Goal: Find specific page/section: Find specific page/section

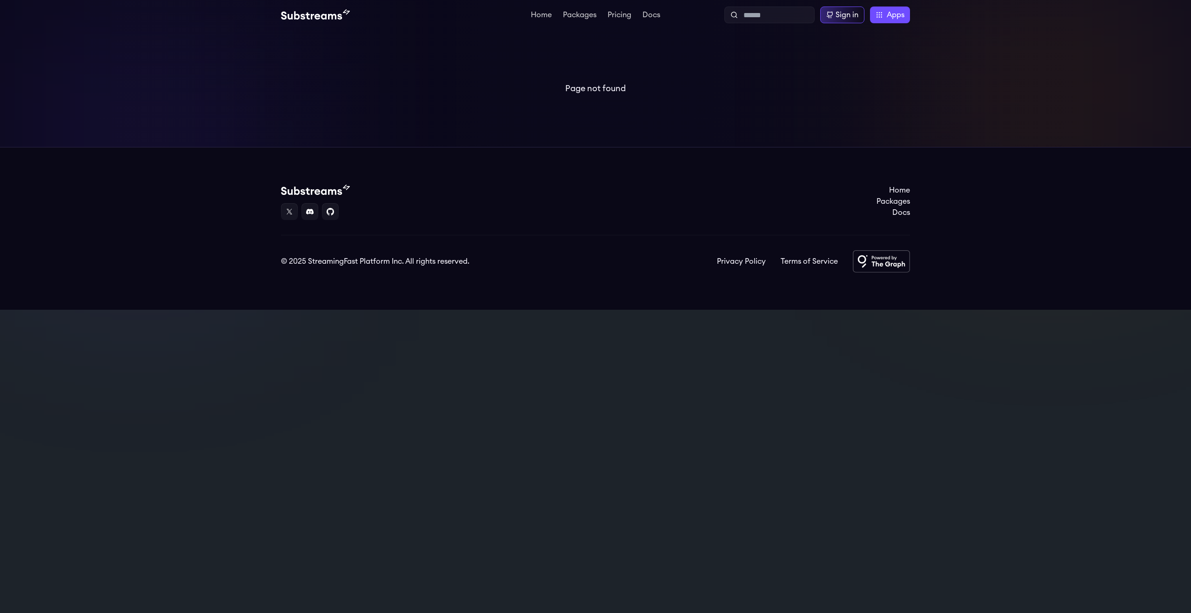
click at [435, 72] on div "Page not found" at bounding box center [595, 88] width 1191 height 117
click at [574, 19] on link "Packages" at bounding box center [579, 15] width 37 height 9
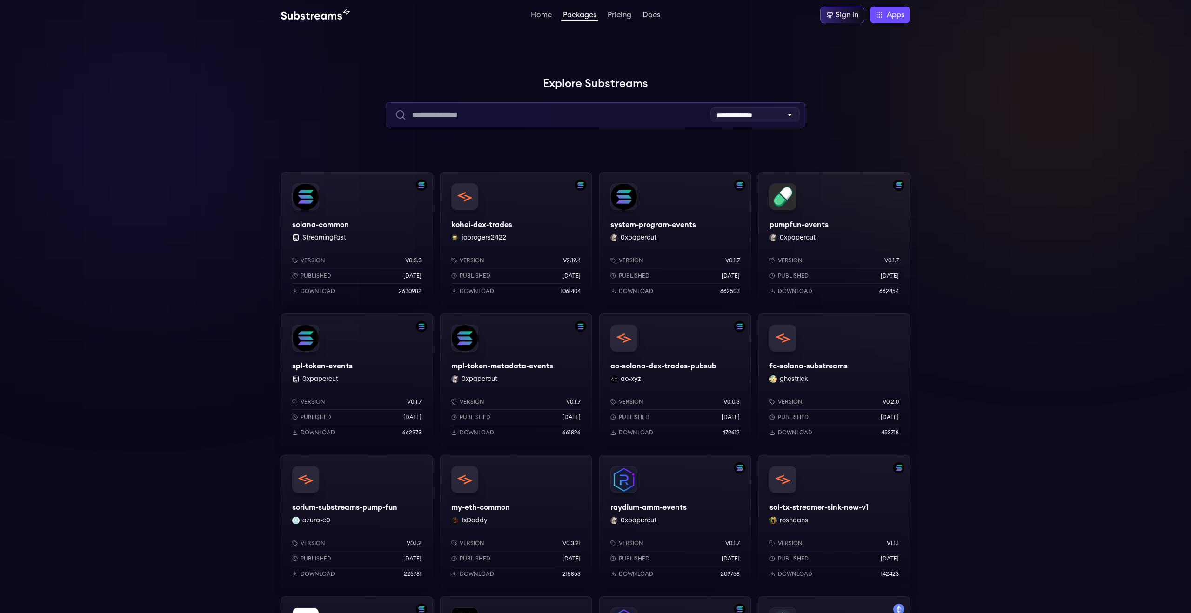
click at [592, 121] on input "text" at bounding box center [595, 114] width 419 height 25
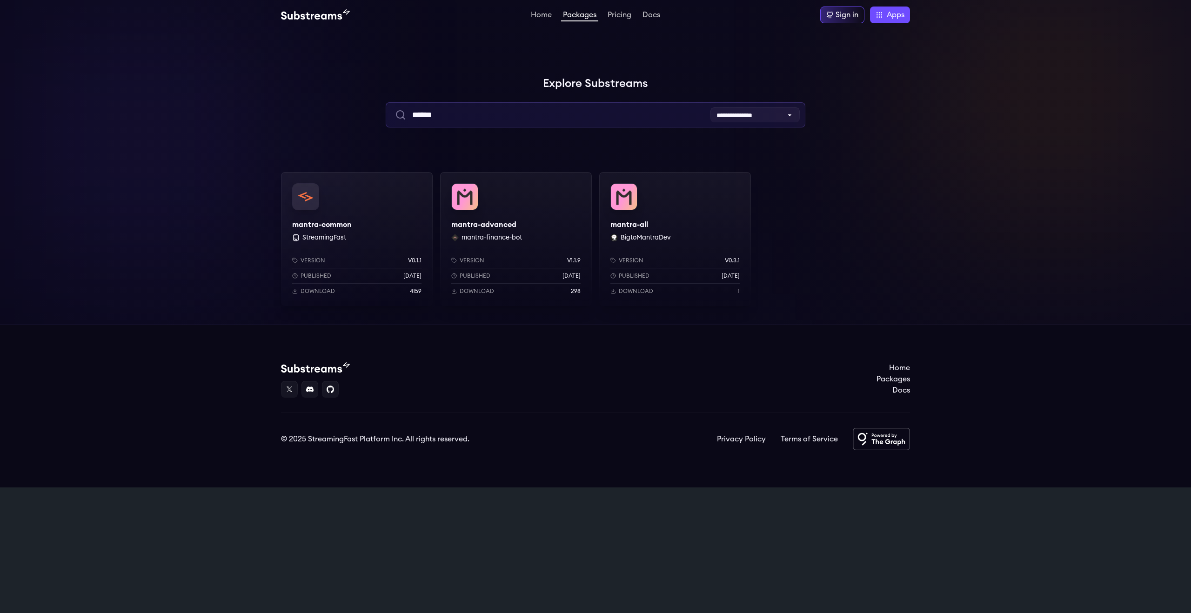
type input "******"
click at [508, 201] on div "mantra-advanced mantra-finance-bot Version v1.1.9 Published 6 days ago Download…" at bounding box center [516, 239] width 152 height 134
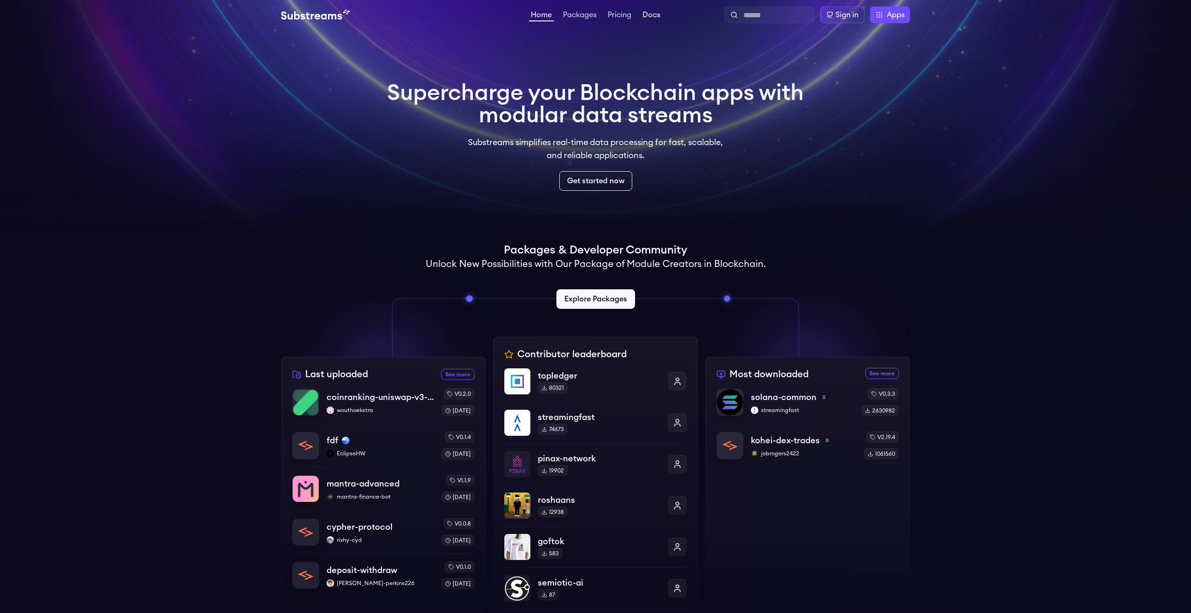
click at [643, 12] on link "Docs" at bounding box center [651, 15] width 21 height 9
